Goal: Task Accomplishment & Management: Use online tool/utility

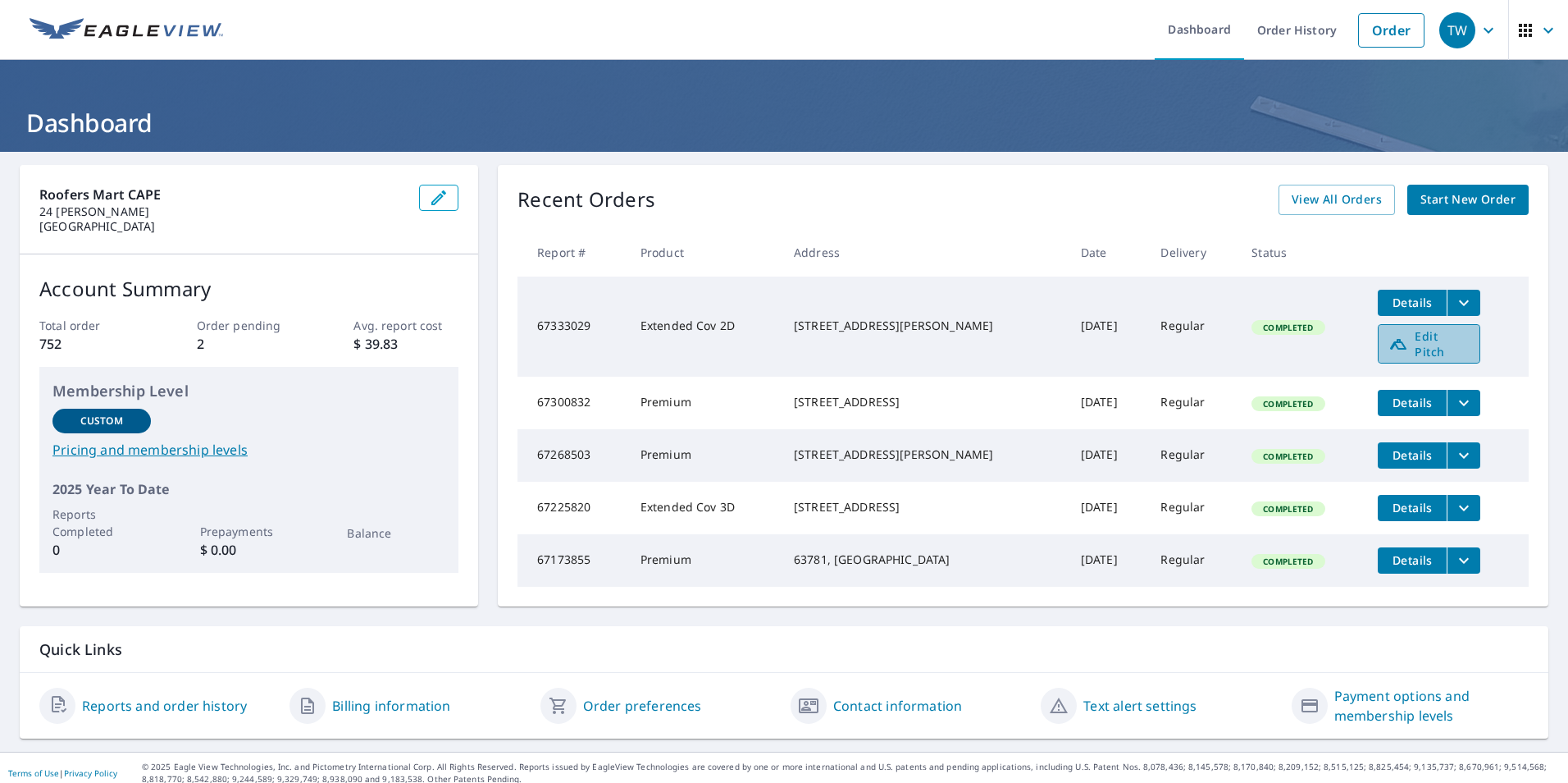
click at [1407, 341] on span "Edit Pitch" at bounding box center [1429, 344] width 82 height 31
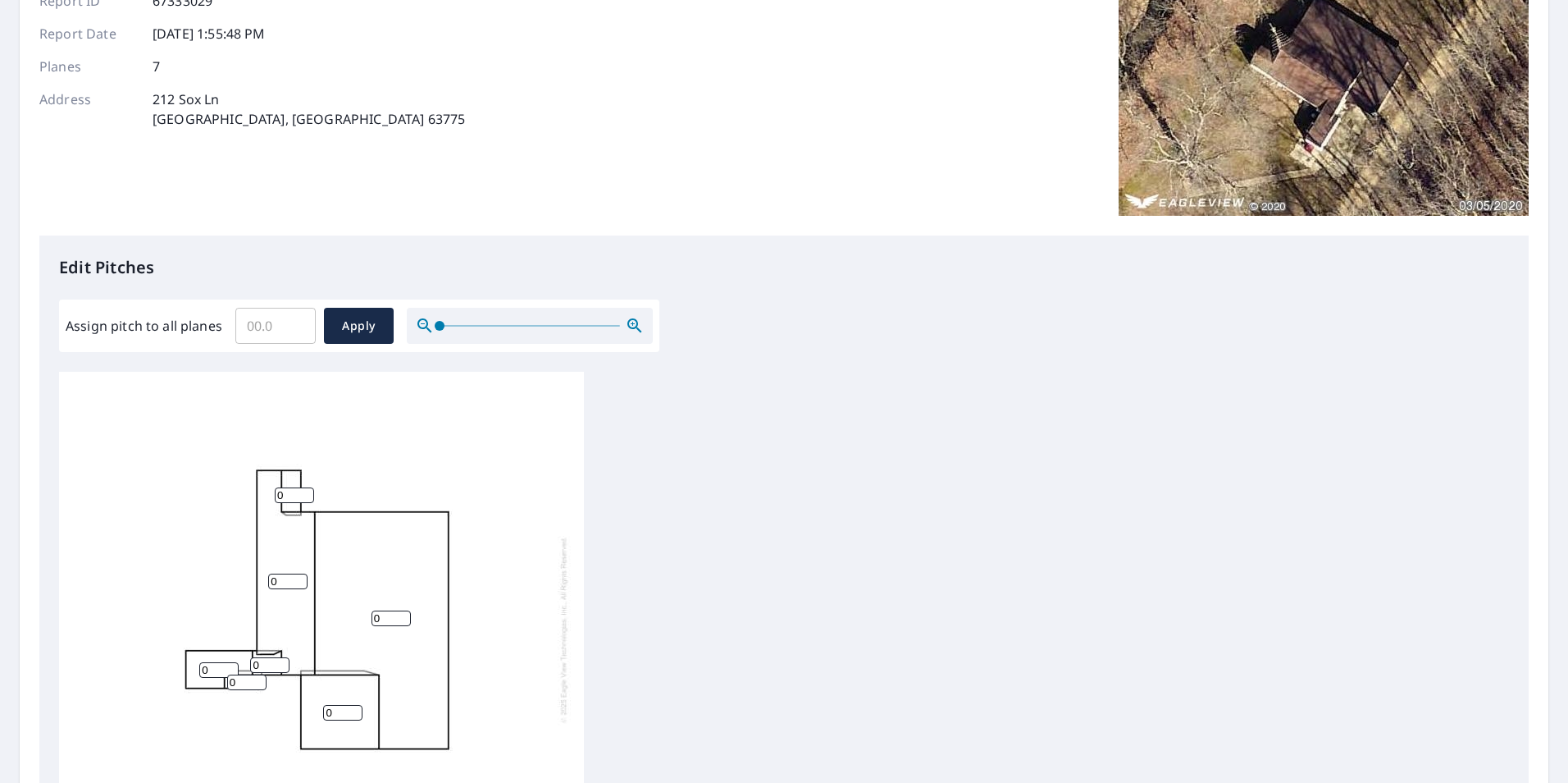
scroll to position [246, 0]
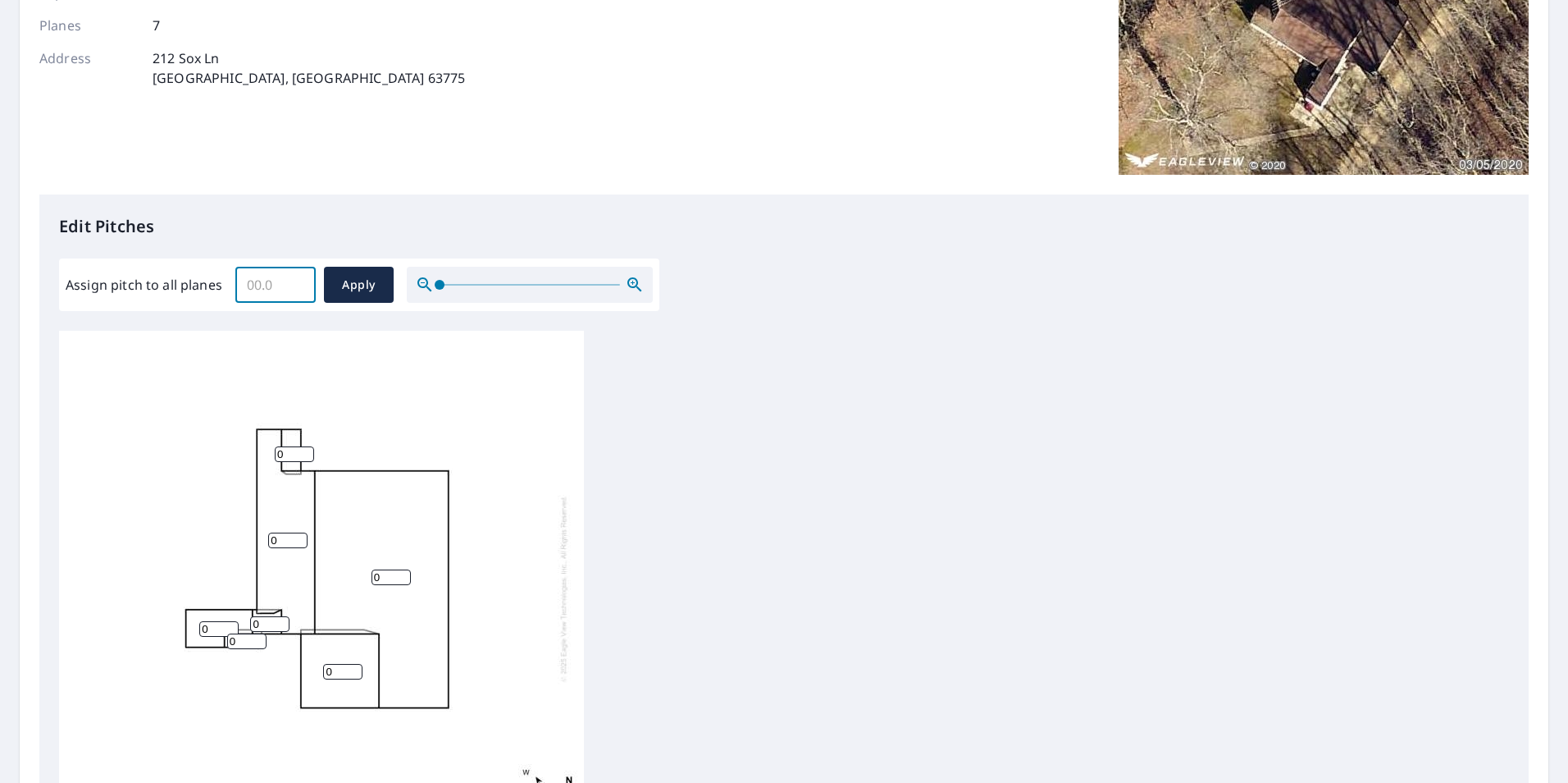
click at [260, 287] on input "Assign pitch to all planes" at bounding box center [275, 284] width 81 height 46
type input "6"
click at [358, 295] on span "Apply" at bounding box center [359, 285] width 44 height 21
type input "6"
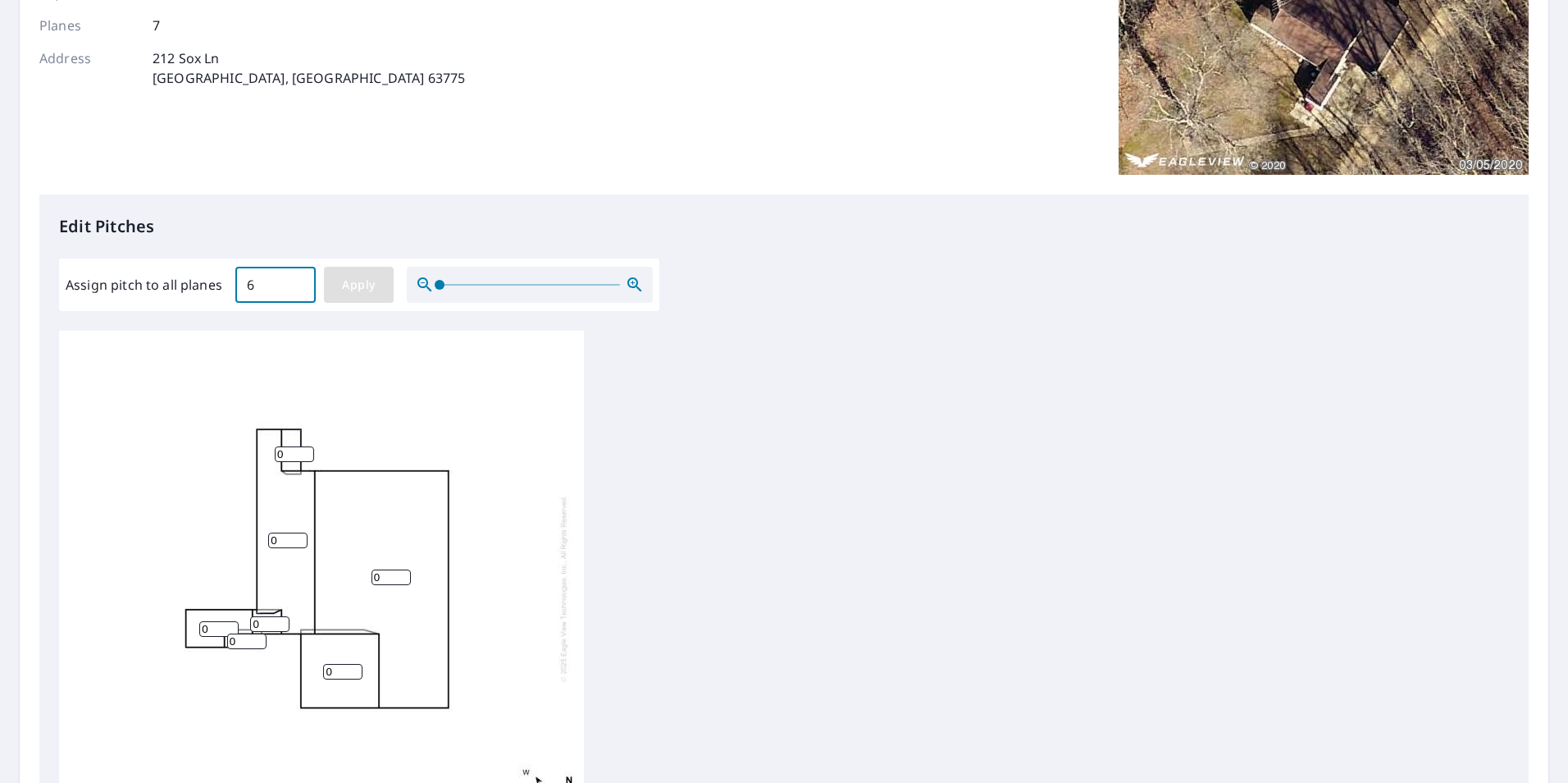
type input "6"
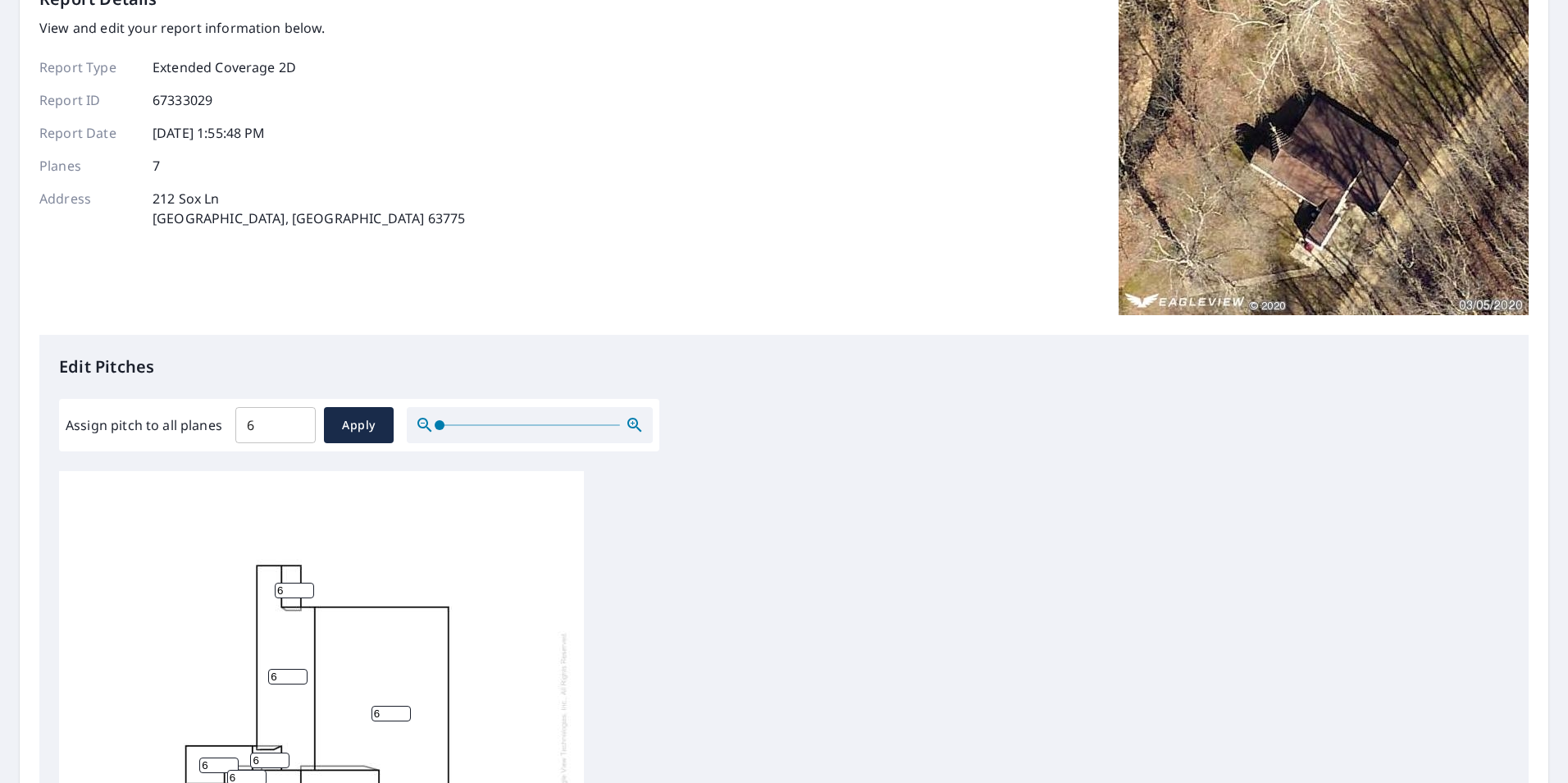
scroll to position [0, 0]
click at [351, 431] on span "Apply" at bounding box center [359, 426] width 44 height 21
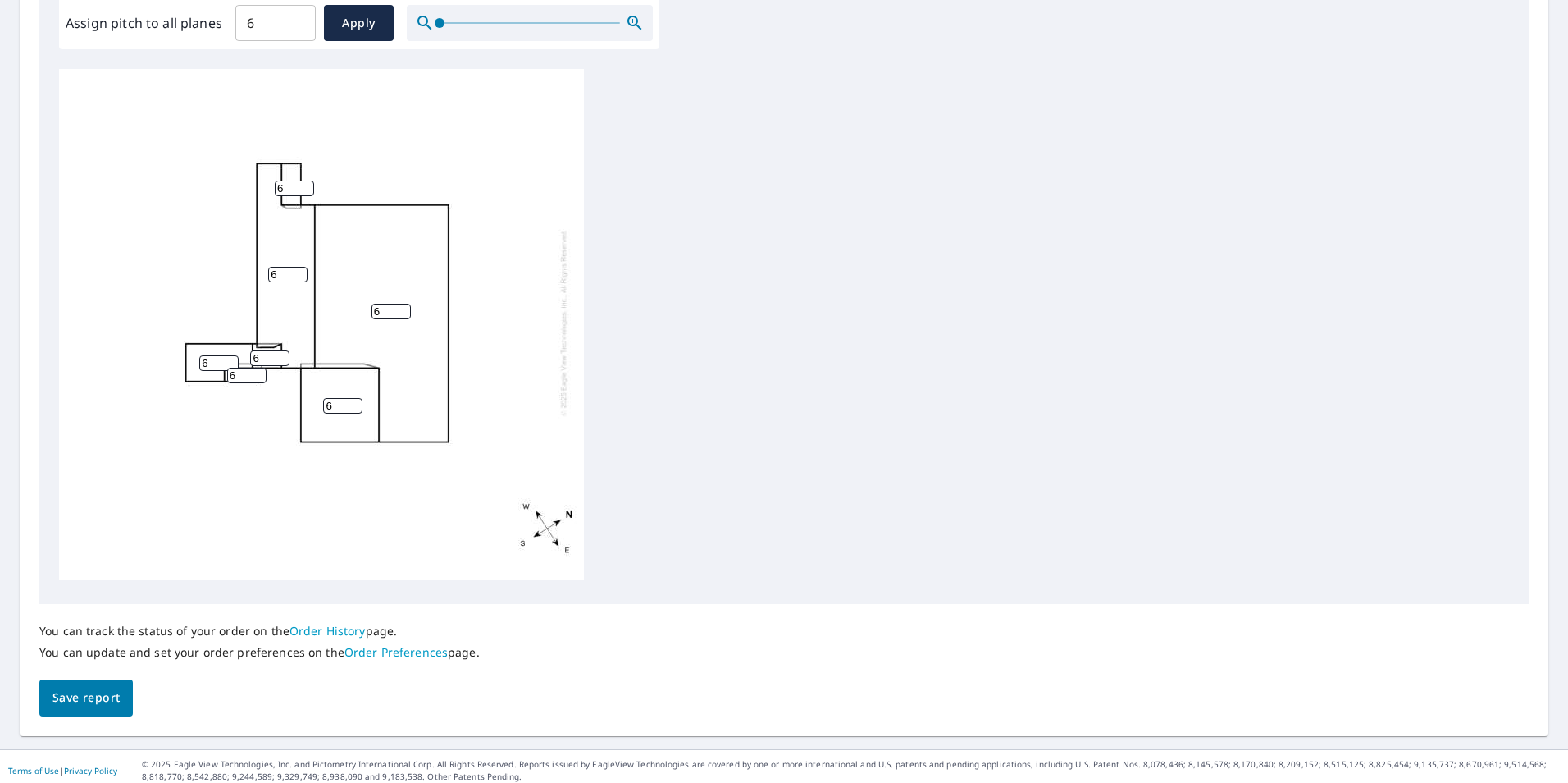
scroll to position [516, 0]
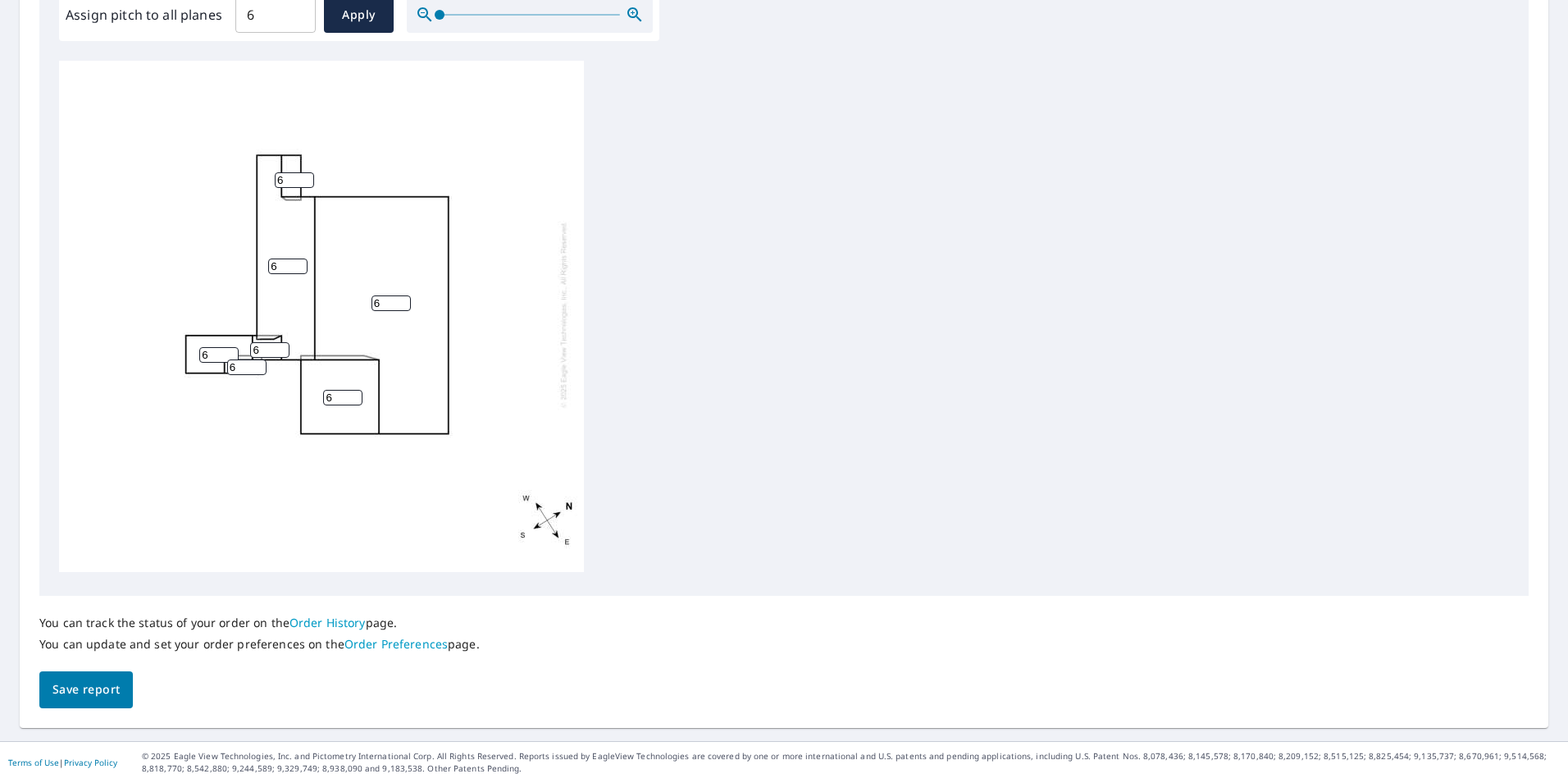
click at [107, 690] on span "Save report" at bounding box center [86, 690] width 67 height 21
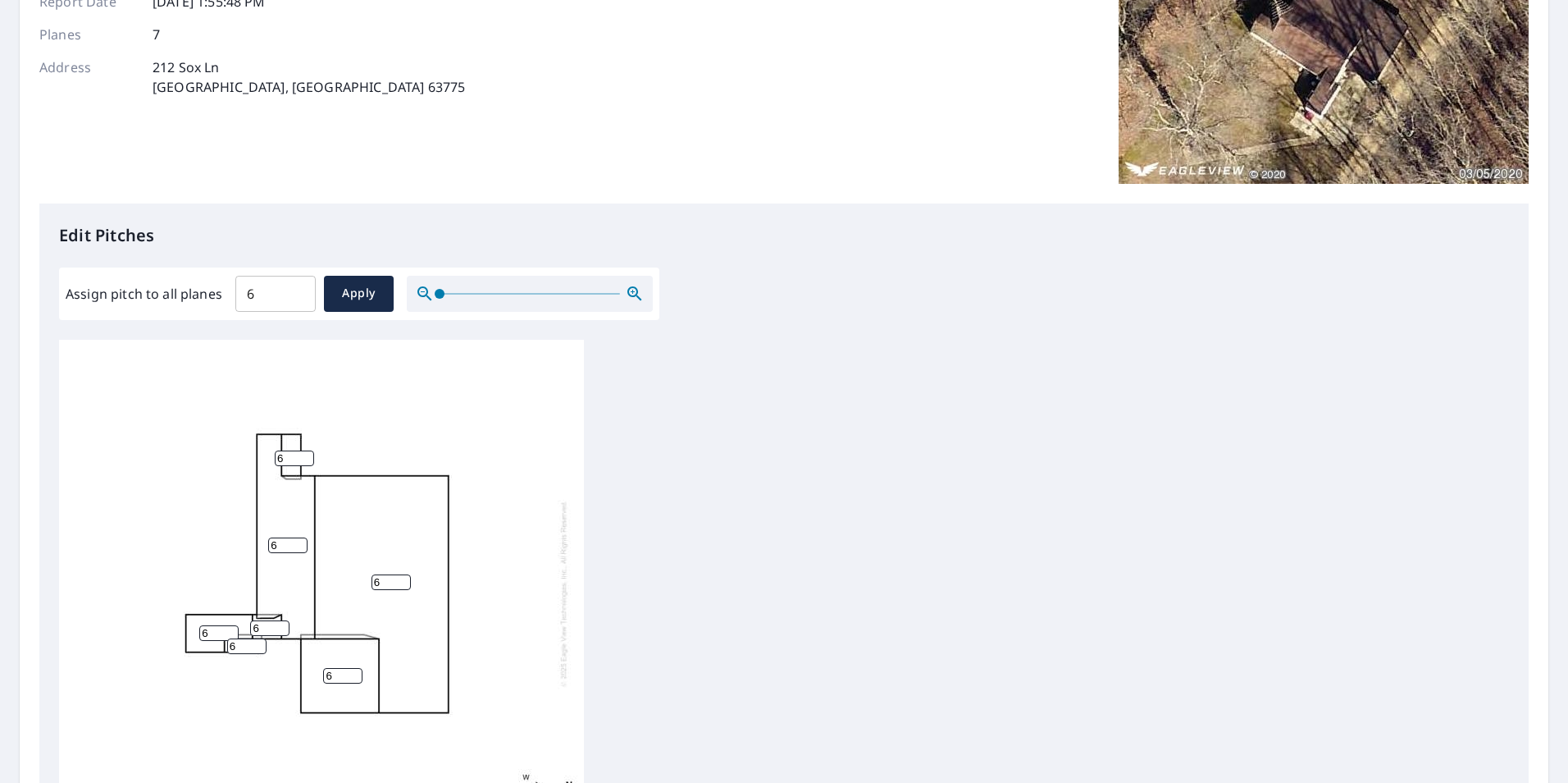
scroll to position [0, 0]
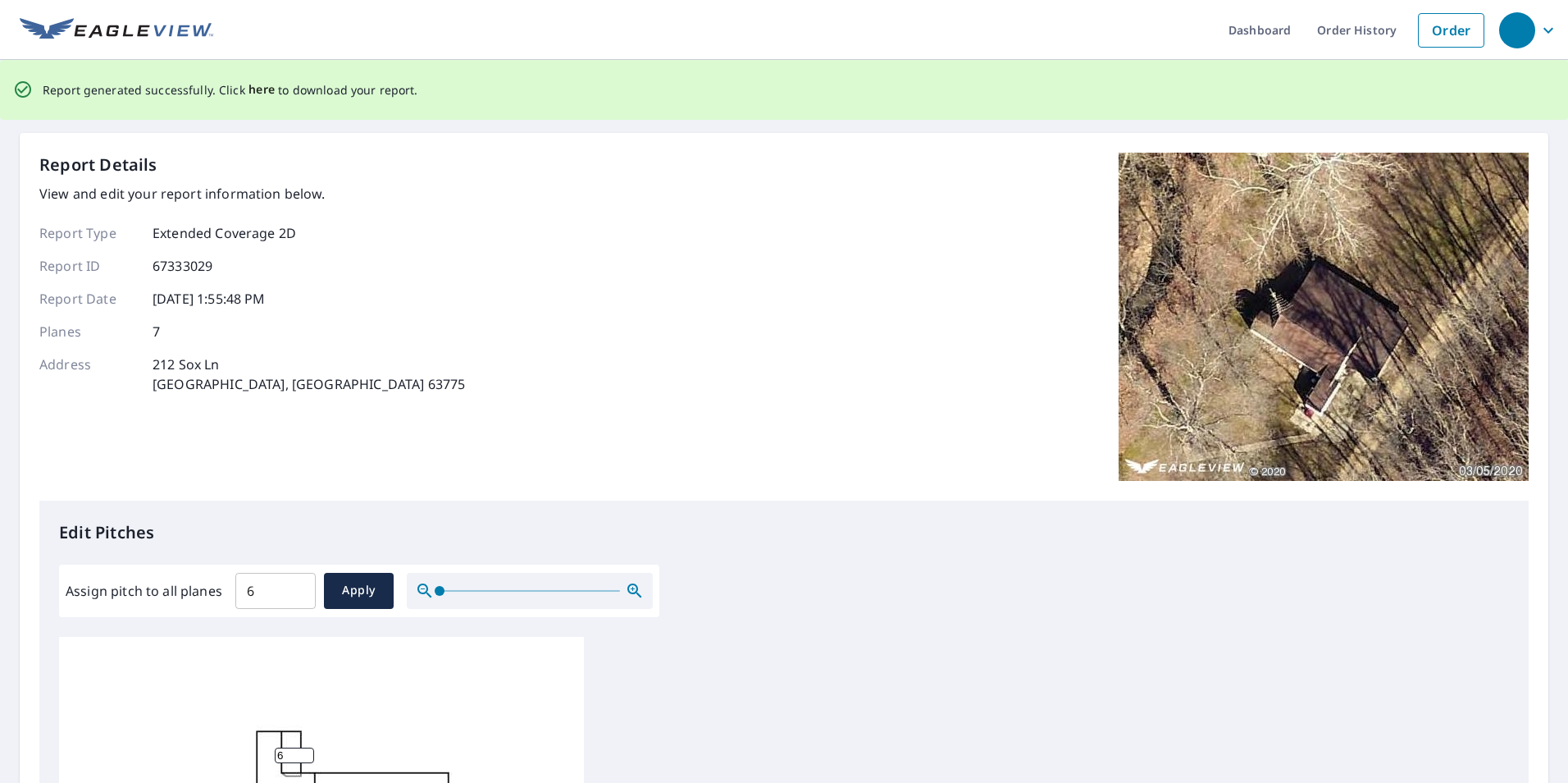
click at [256, 88] on span "here" at bounding box center [262, 90] width 27 height 21
